Goal: Task Accomplishment & Management: Manage account settings

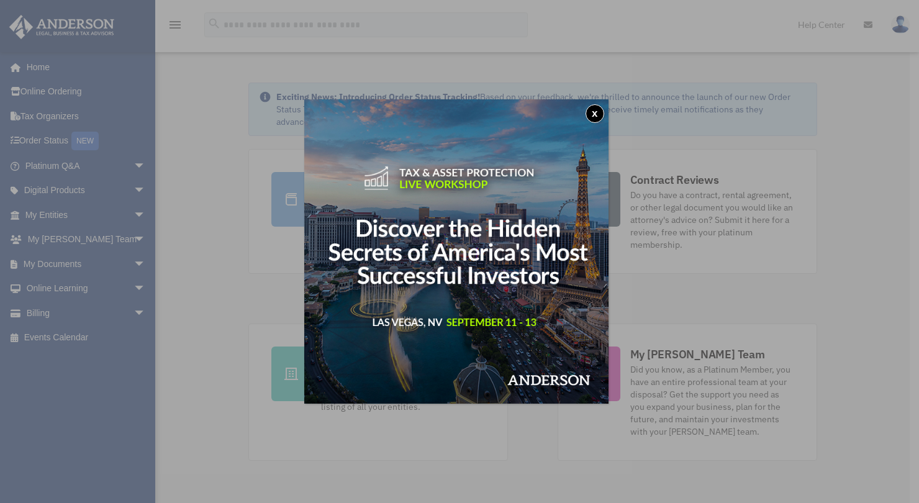
click at [599, 111] on button "x" at bounding box center [595, 113] width 19 height 19
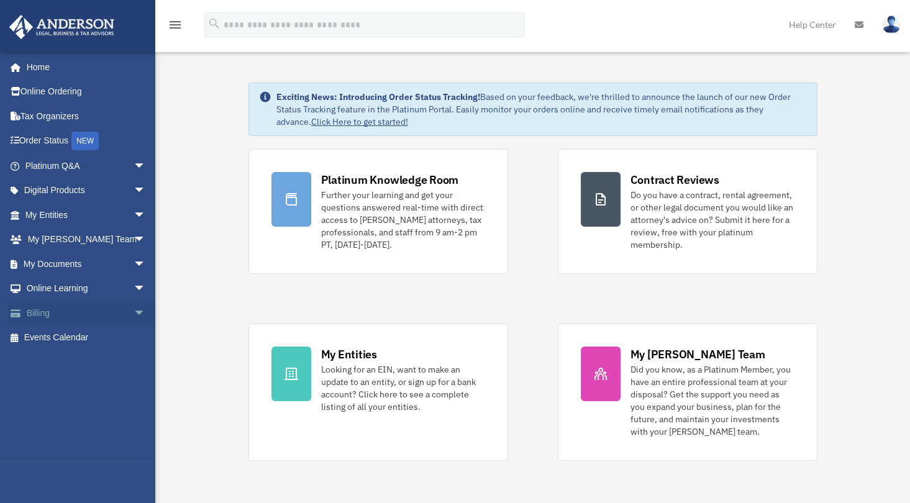
click at [134, 307] on span "arrow_drop_down" at bounding box center [146, 313] width 25 height 25
click at [107, 337] on link "$ Open Invoices" at bounding box center [90, 337] width 147 height 25
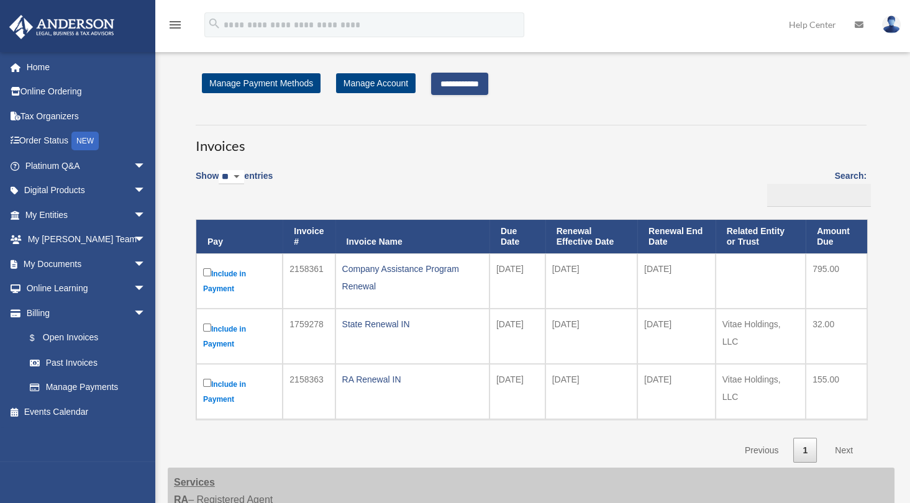
click at [481, 81] on input "**********" at bounding box center [459, 84] width 57 height 22
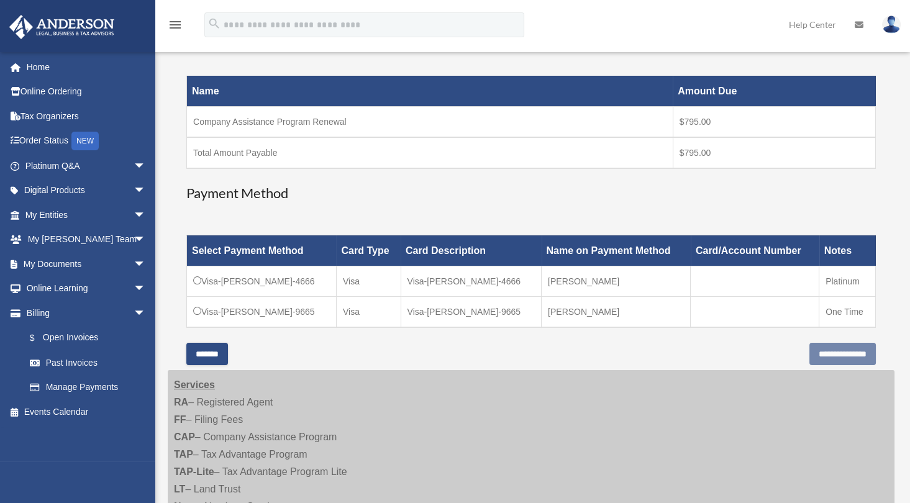
scroll to position [181, 0]
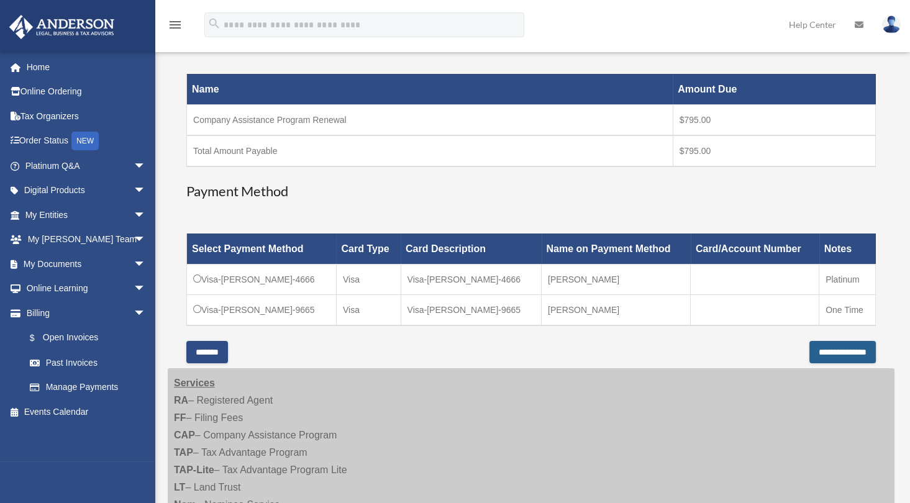
click at [812, 343] on input "**********" at bounding box center [842, 352] width 66 height 22
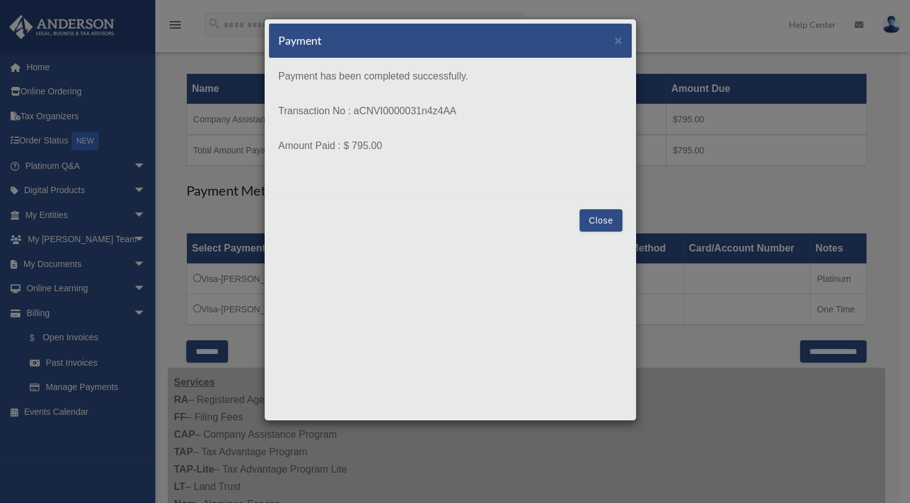
click at [598, 218] on button "Close" at bounding box center [601, 220] width 43 height 22
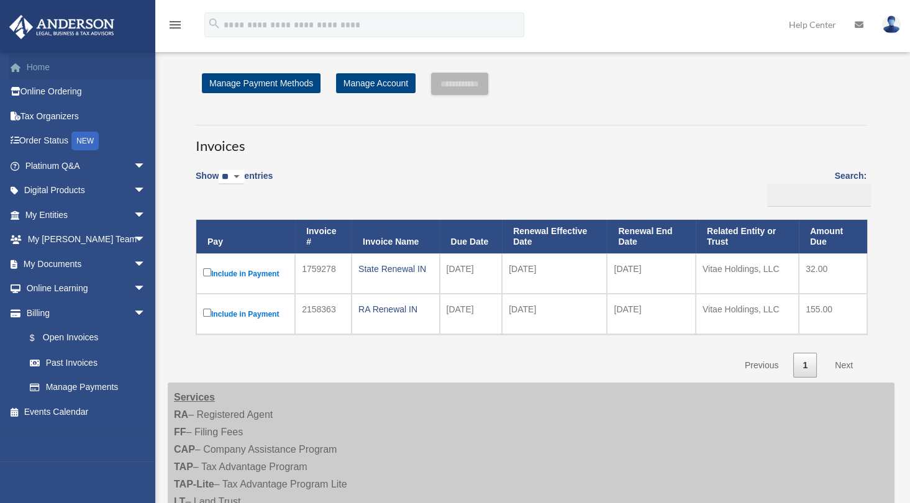
click at [60, 62] on link "Home" at bounding box center [87, 67] width 156 height 25
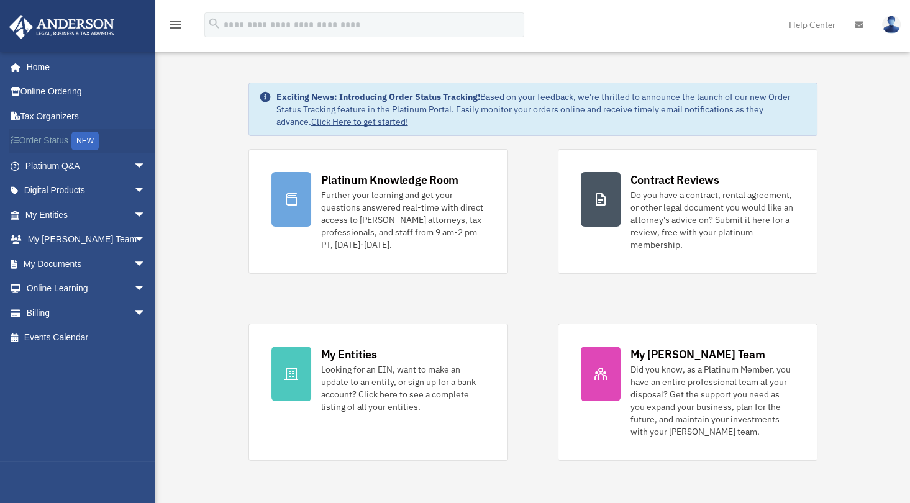
click at [66, 143] on link "Order Status NEW" at bounding box center [87, 141] width 156 height 25
click at [134, 255] on span "arrow_drop_down" at bounding box center [146, 264] width 25 height 25
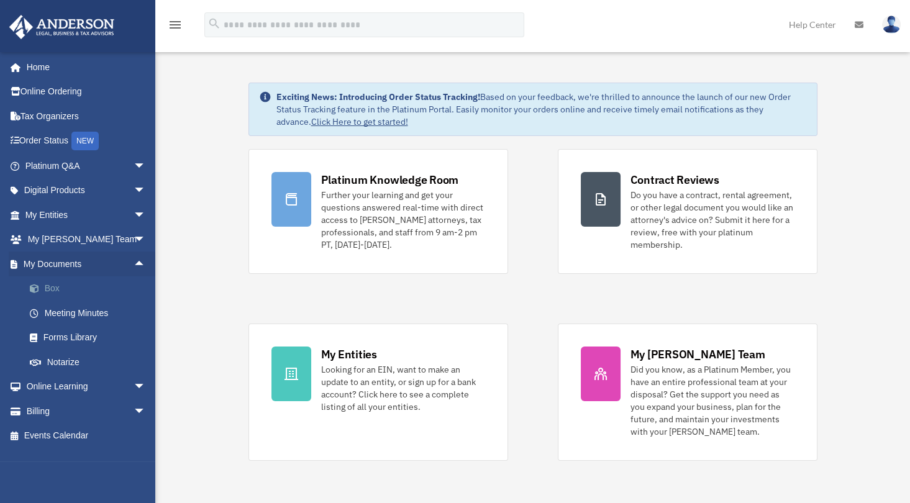
click at [73, 294] on link "Box" at bounding box center [90, 288] width 147 height 25
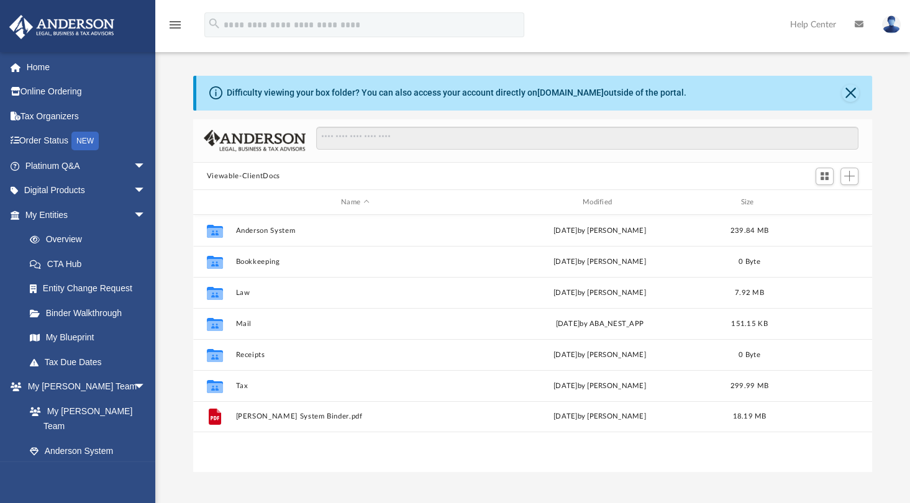
scroll to position [273, 670]
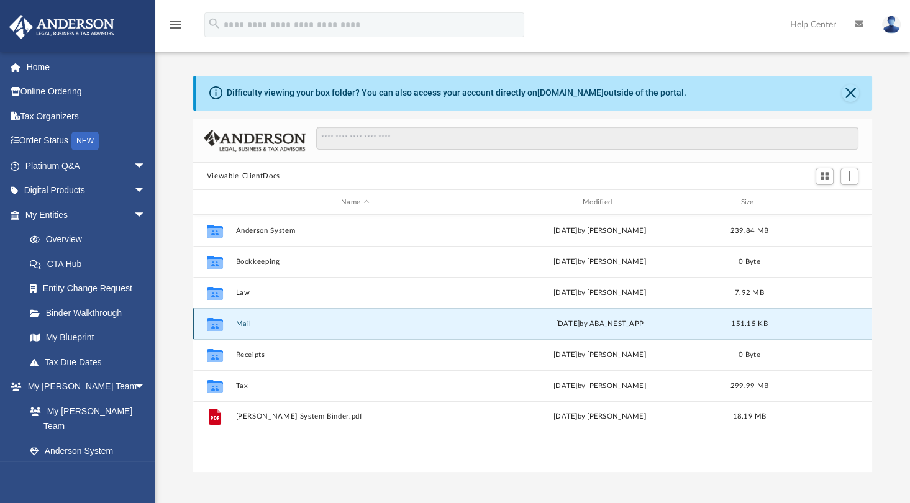
click at [237, 323] on button "Mail" at bounding box center [354, 324] width 239 height 8
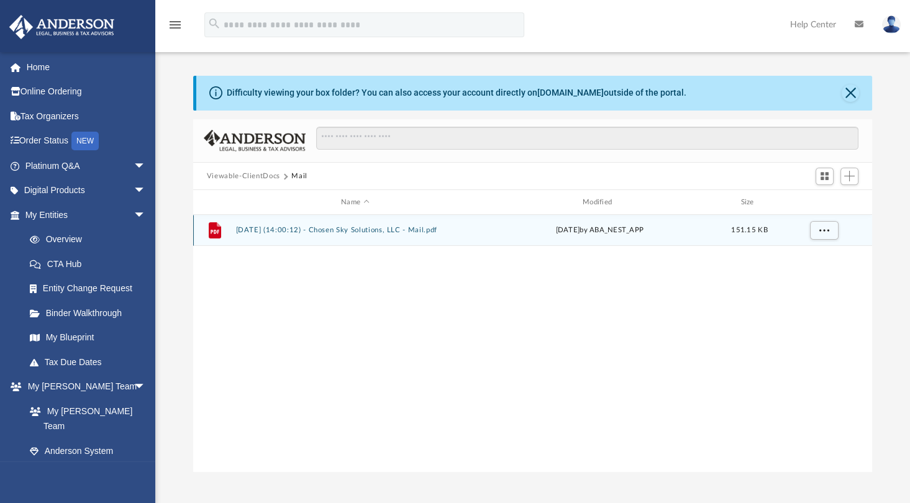
click at [381, 232] on button "2025.09.05 (14:00:12) - Chosen Sky Solutions, LLC - Mail.pdf" at bounding box center [354, 231] width 239 height 8
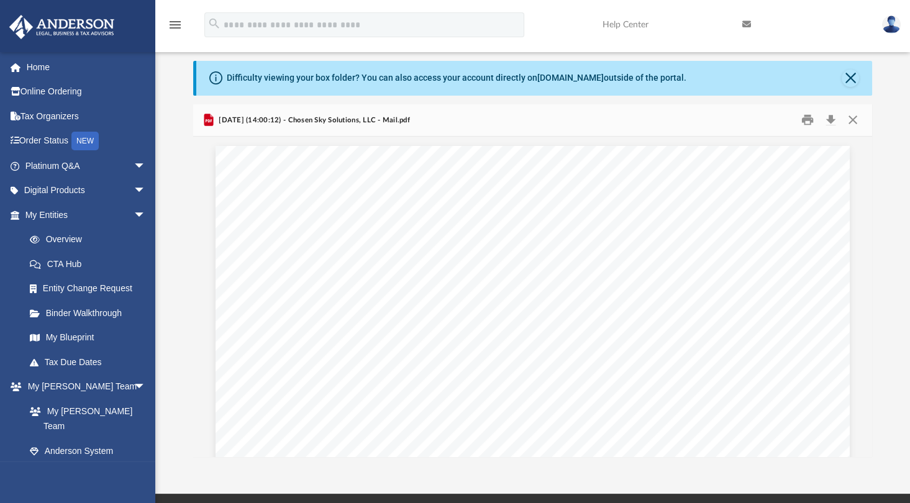
scroll to position [0, 0]
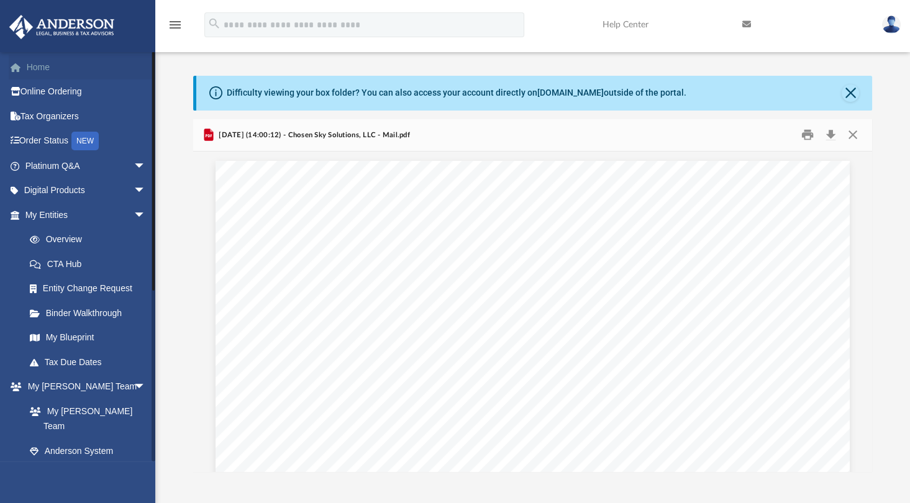
click at [45, 62] on link "Home" at bounding box center [87, 67] width 156 height 25
